Goal: Transaction & Acquisition: Purchase product/service

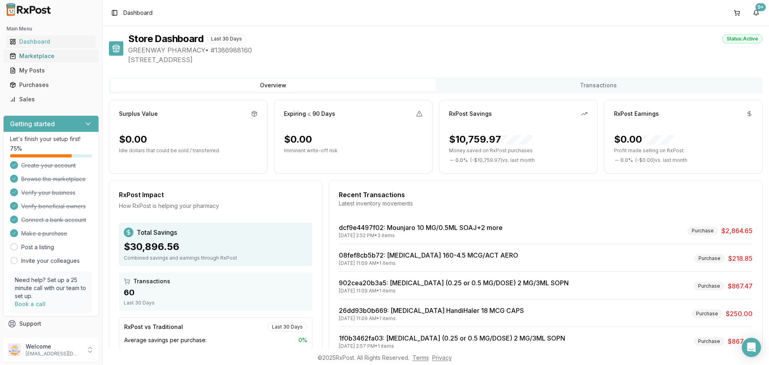
click at [27, 55] on div "Marketplace" at bounding box center [51, 56] width 83 height 8
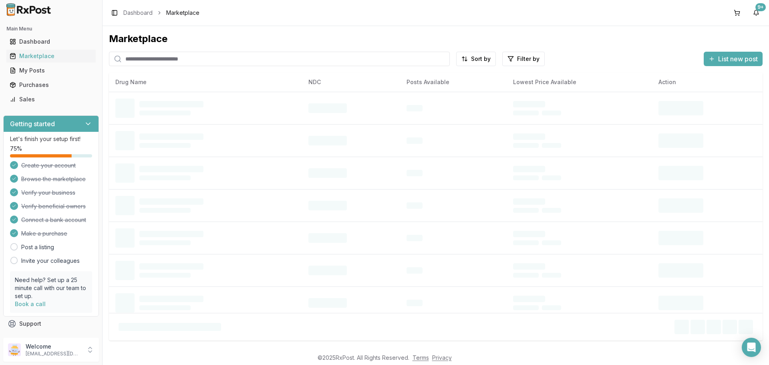
click at [199, 56] on input "search" at bounding box center [279, 59] width 341 height 14
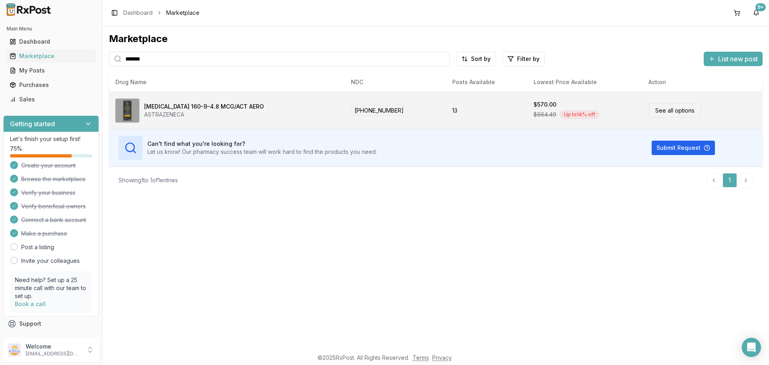
type input "*******"
click at [302, 94] on td "[MEDICAL_DATA] 160-9-4.8 MCG/ACT AERO ASTRAZENECA" at bounding box center [226, 110] width 235 height 37
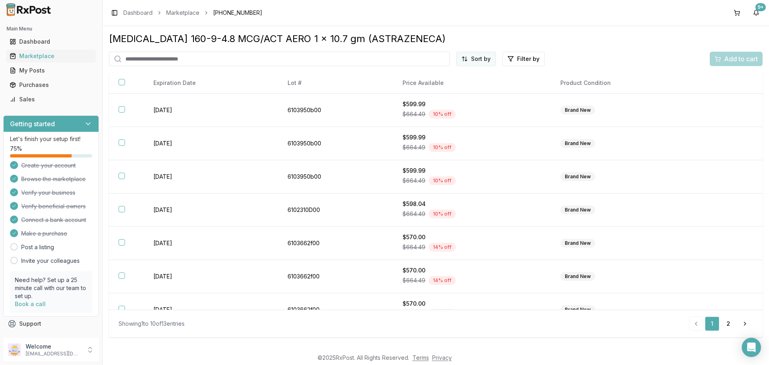
click at [485, 59] on html "Main Menu Dashboard Marketplace My Posts Purchases Sales Getting started Let's …" at bounding box center [384, 182] width 769 height 365
click at [486, 90] on div "Price (Low to High)" at bounding box center [456, 88] width 76 height 13
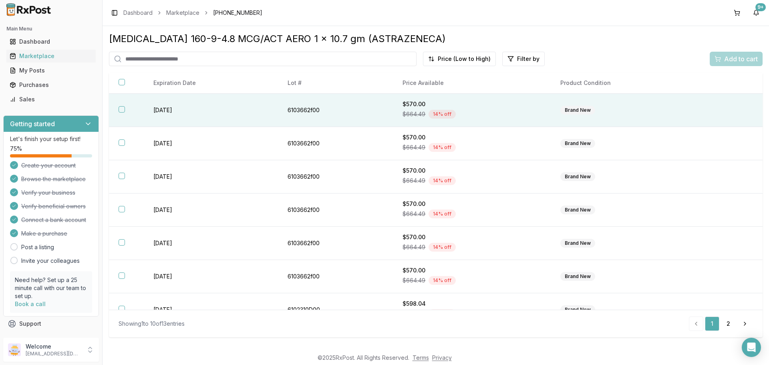
click at [487, 104] on div "$570.00" at bounding box center [471, 104] width 139 height 8
click at [726, 61] on span "Add to cart" at bounding box center [741, 59] width 34 height 10
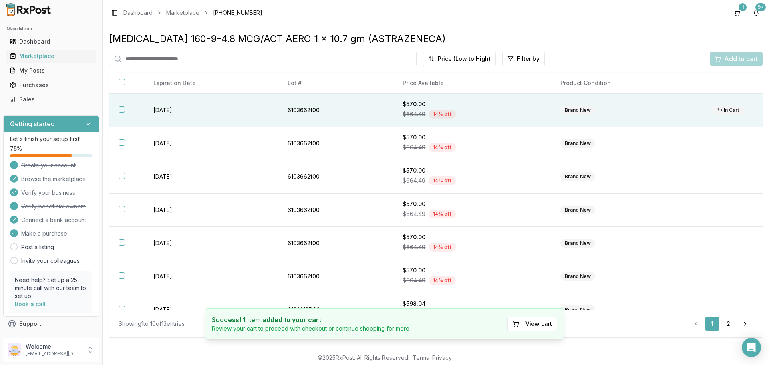
click at [520, 122] on td "$570.00 $664.49 14 % off" at bounding box center [472, 110] width 158 height 33
click at [741, 62] on span "Add to cart" at bounding box center [741, 59] width 34 height 10
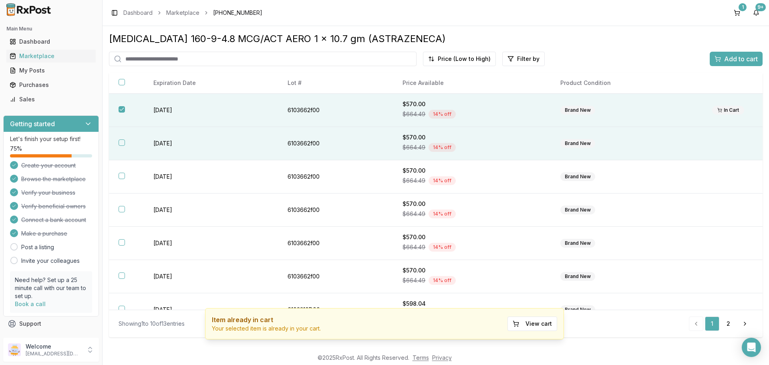
drag, startPoint x: 481, startPoint y: 144, endPoint x: 516, endPoint y: 128, distance: 38.2
click at [482, 143] on div "$664.49 14 % off" at bounding box center [471, 147] width 139 height 12
click at [722, 59] on div "Add to cart" at bounding box center [735, 59] width 43 height 10
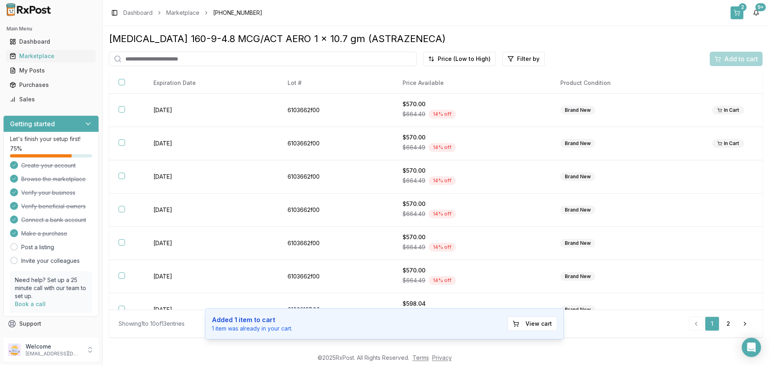
click at [737, 11] on button "2" at bounding box center [736, 12] width 13 height 13
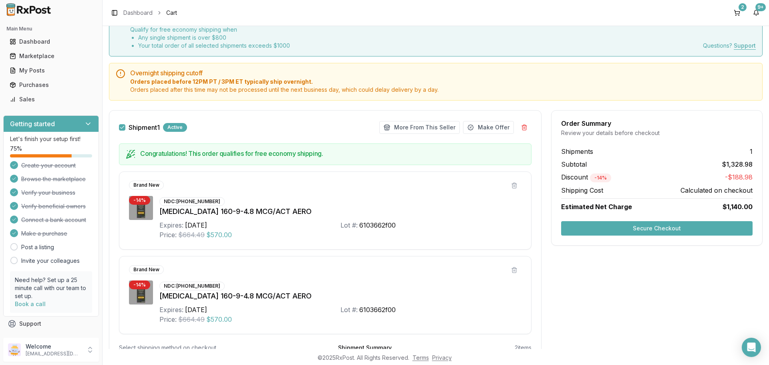
scroll to position [117, 0]
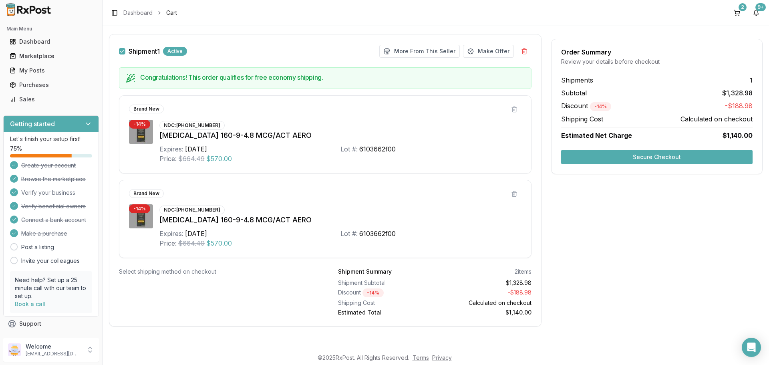
click at [657, 157] on button "Secure Checkout" at bounding box center [656, 157] width 191 height 14
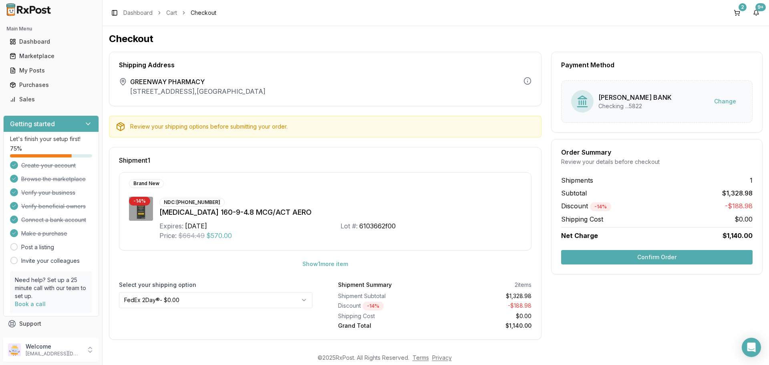
click at [657, 256] on button "Confirm Order" at bounding box center [656, 257] width 191 height 14
